Goal: Navigation & Orientation: Find specific page/section

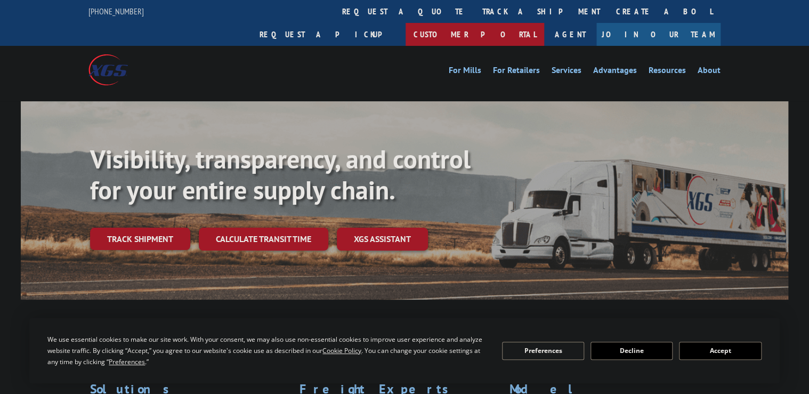
click at [544, 23] on link "Customer Portal" at bounding box center [475, 34] width 139 height 23
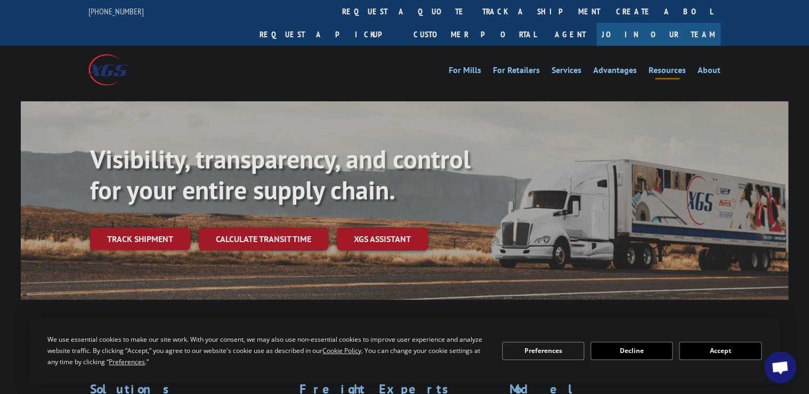
scroll to position [12, 0]
click at [660, 66] on link "Resources" at bounding box center [667, 72] width 37 height 12
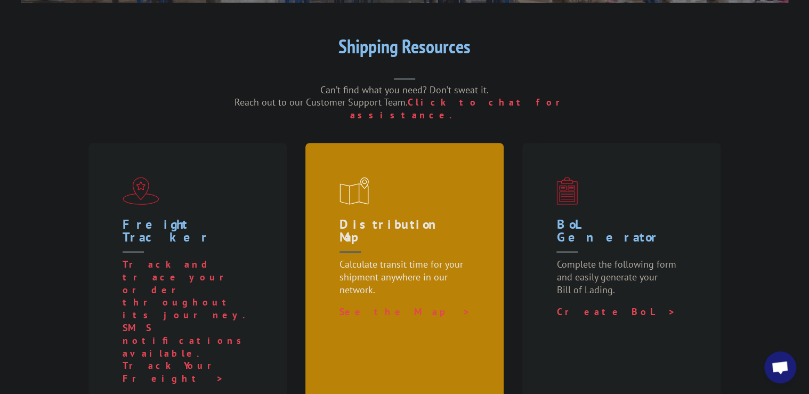
scroll to position [12, 0]
drag, startPoint x: 377, startPoint y: 178, endPoint x: 382, endPoint y: 175, distance: 5.5
click at [376, 178] on div "Distribution Map Calculate transit time for your shipment anywhere in our netwo…" at bounding box center [405, 281] width 198 height 276
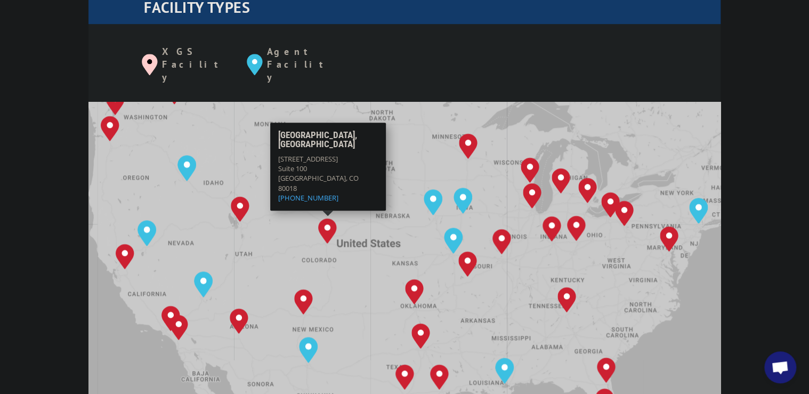
scroll to position [12, 0]
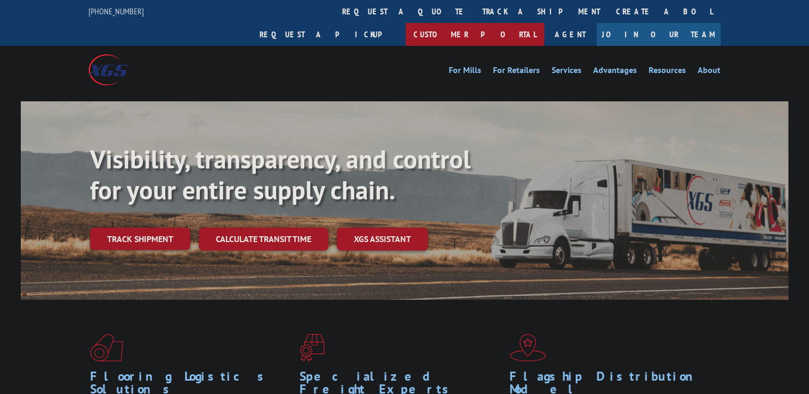
click at [544, 23] on link "Customer Portal" at bounding box center [475, 34] width 139 height 23
